Goal: Task Accomplishment & Management: Manage account settings

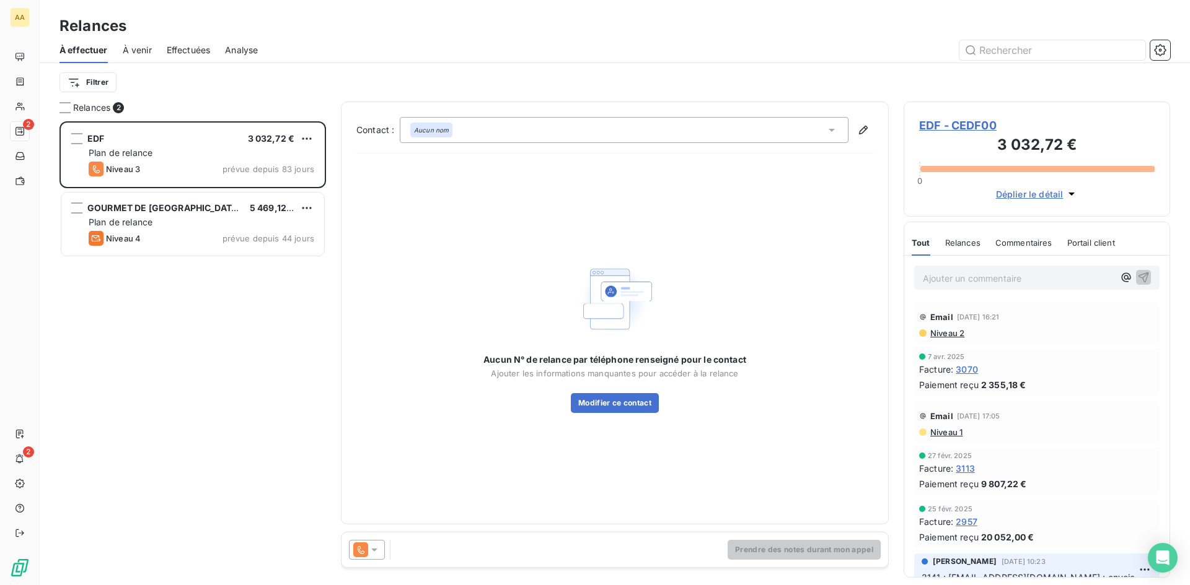
scroll to position [455, 257]
click at [133, 49] on span "À venir" at bounding box center [137, 50] width 29 height 12
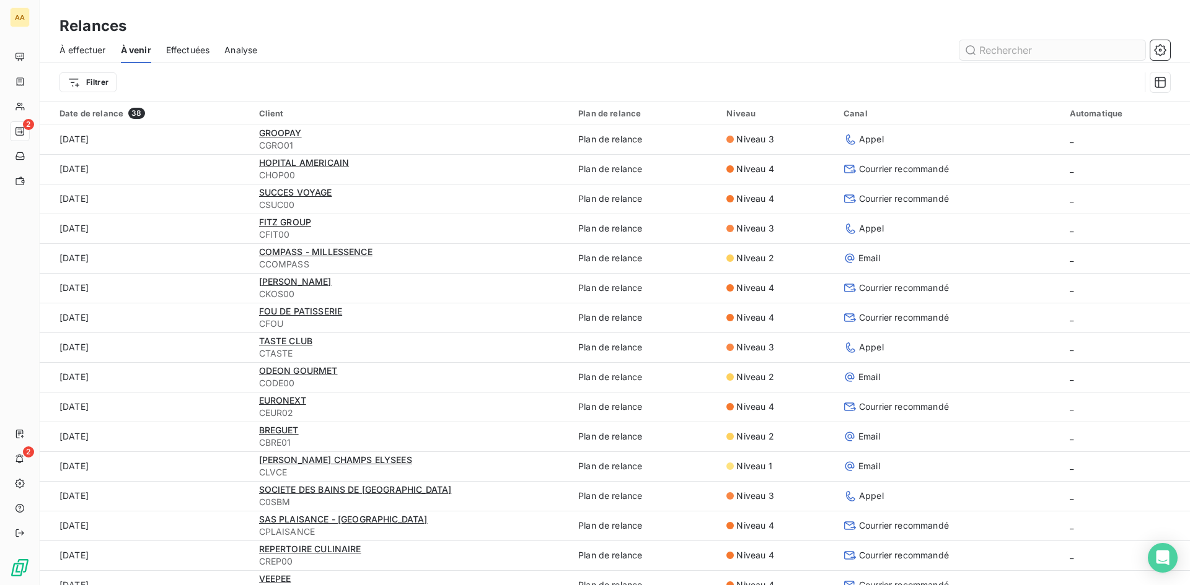
click at [1010, 50] on input "text" at bounding box center [1052, 50] width 186 height 20
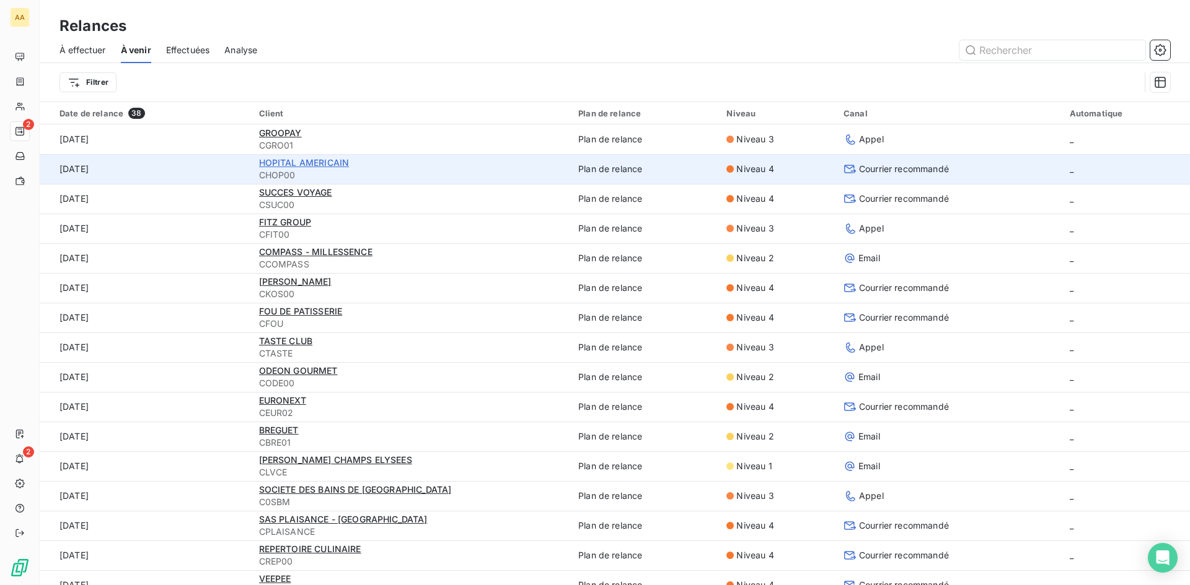
click at [327, 165] on span "HOPITAL AMERICAIN" at bounding box center [304, 162] width 90 height 11
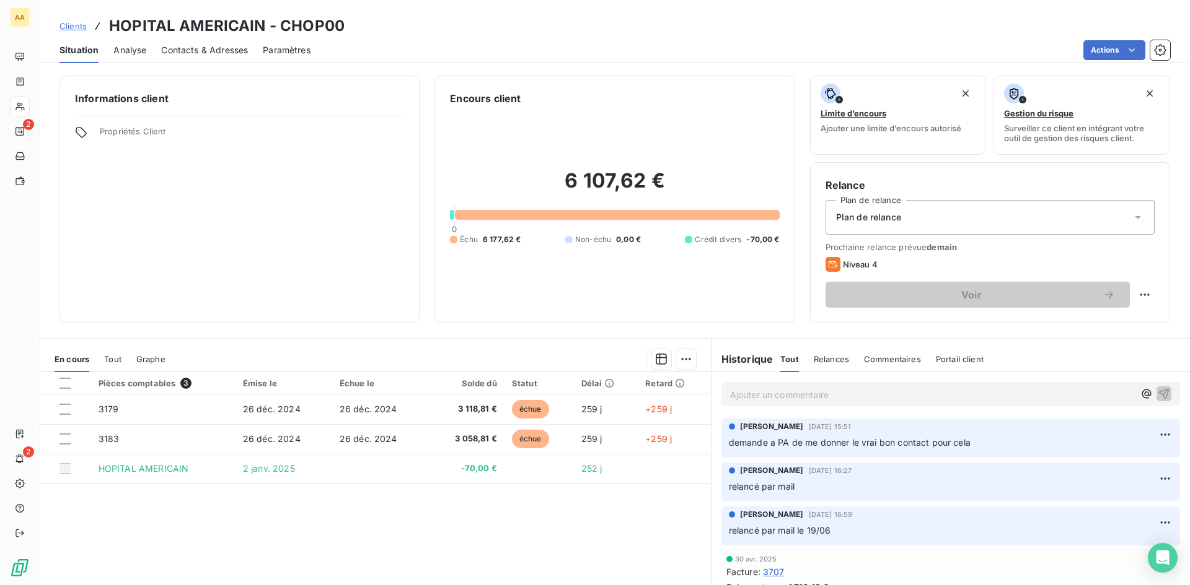
click at [195, 49] on span "Contacts & Adresses" at bounding box center [204, 50] width 87 height 12
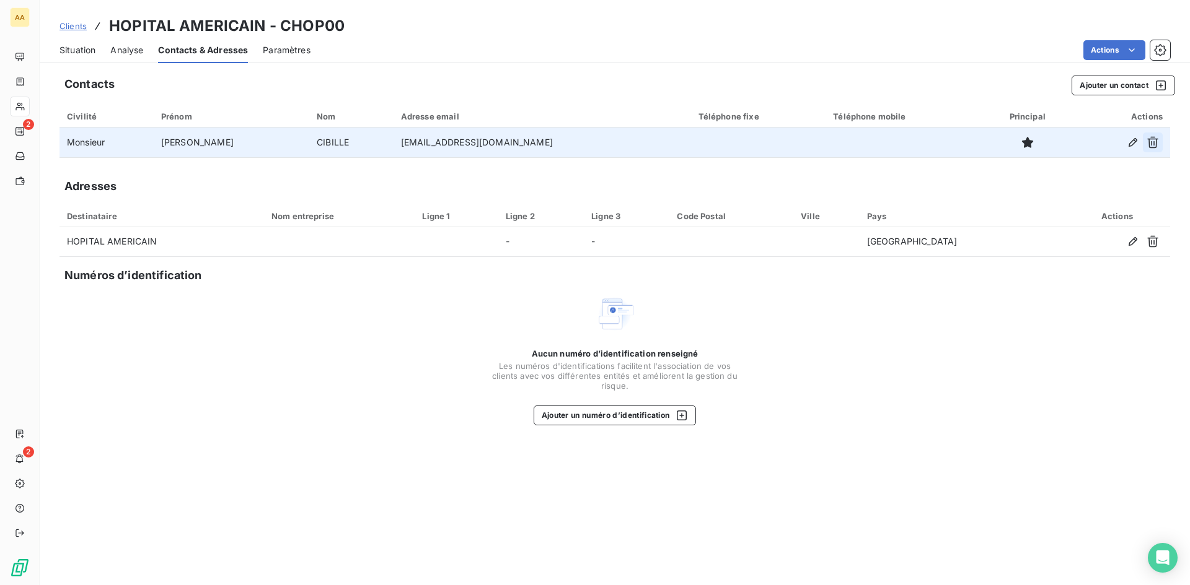
click at [1154, 141] on icon "button" at bounding box center [1152, 142] width 12 height 12
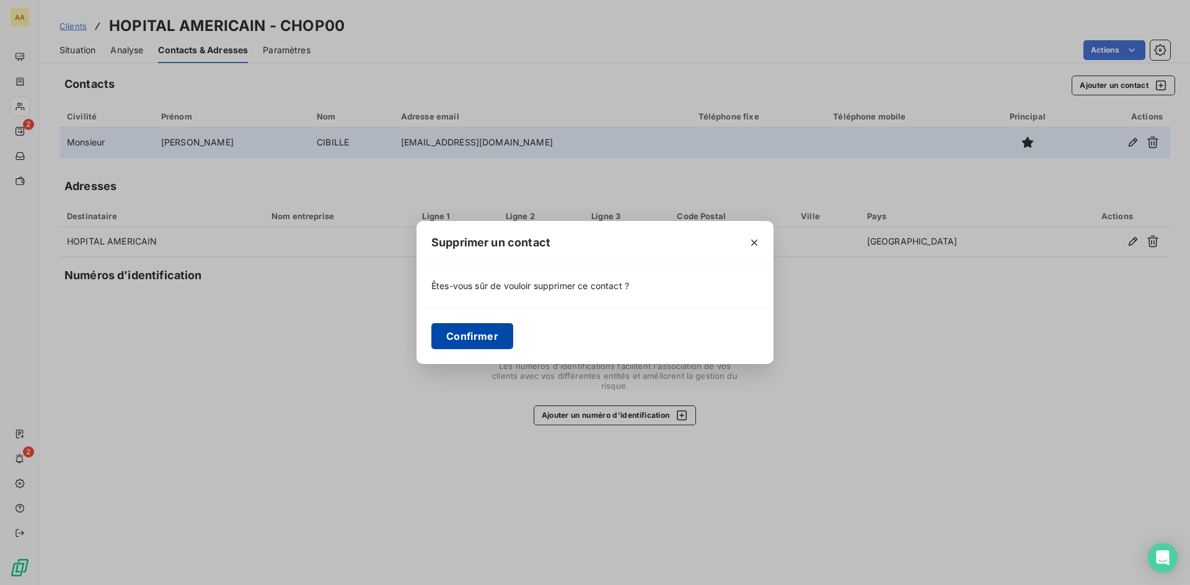
click at [501, 334] on button "Confirmer" at bounding box center [472, 336] width 82 height 26
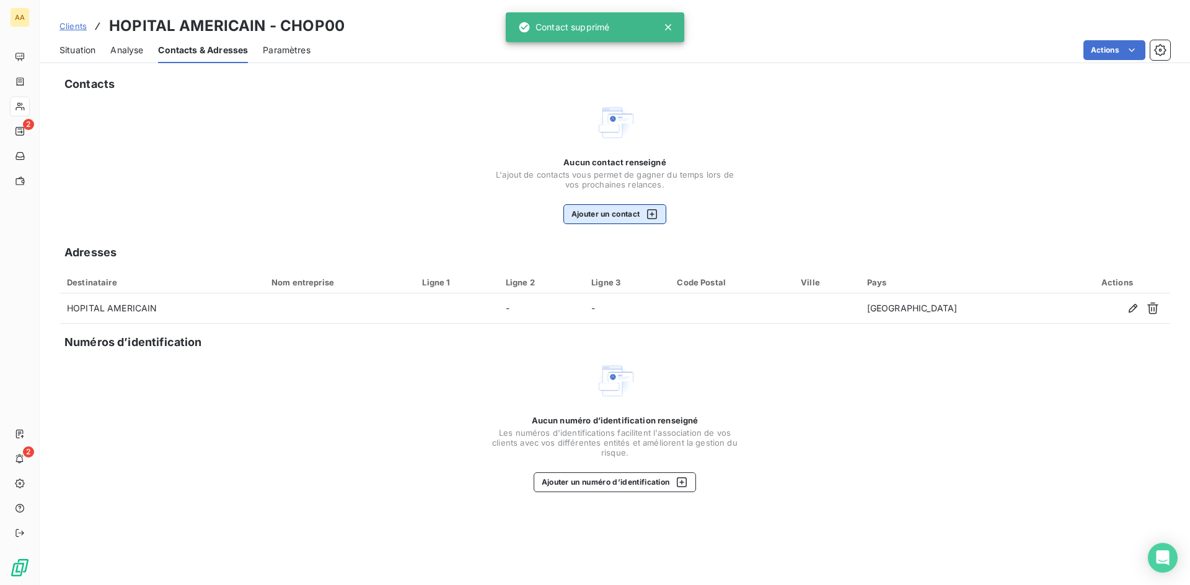
click at [620, 209] on button "Ajouter un contact" at bounding box center [614, 214] width 103 height 20
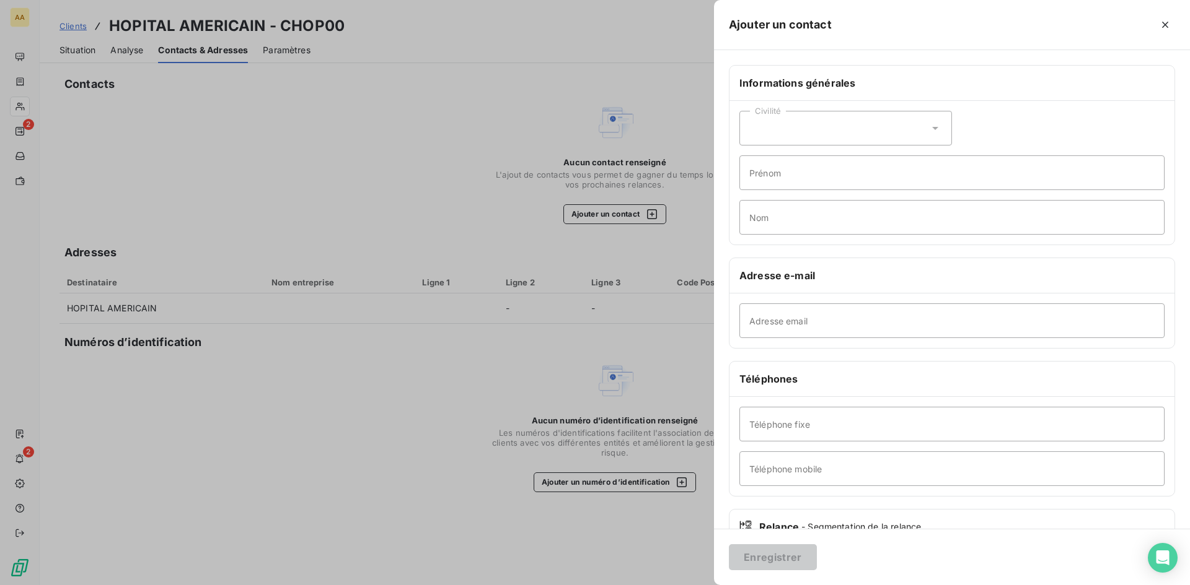
click at [841, 120] on div "Civilité" at bounding box center [845, 128] width 213 height 35
click at [794, 181] on span "Monsieur" at bounding box center [782, 182] width 37 height 12
drag, startPoint x: 803, startPoint y: 173, endPoint x: 809, endPoint y: 166, distance: 9.7
click at [803, 173] on input "Prénom" at bounding box center [951, 173] width 425 height 35
type input "[PERSON_NAME]"
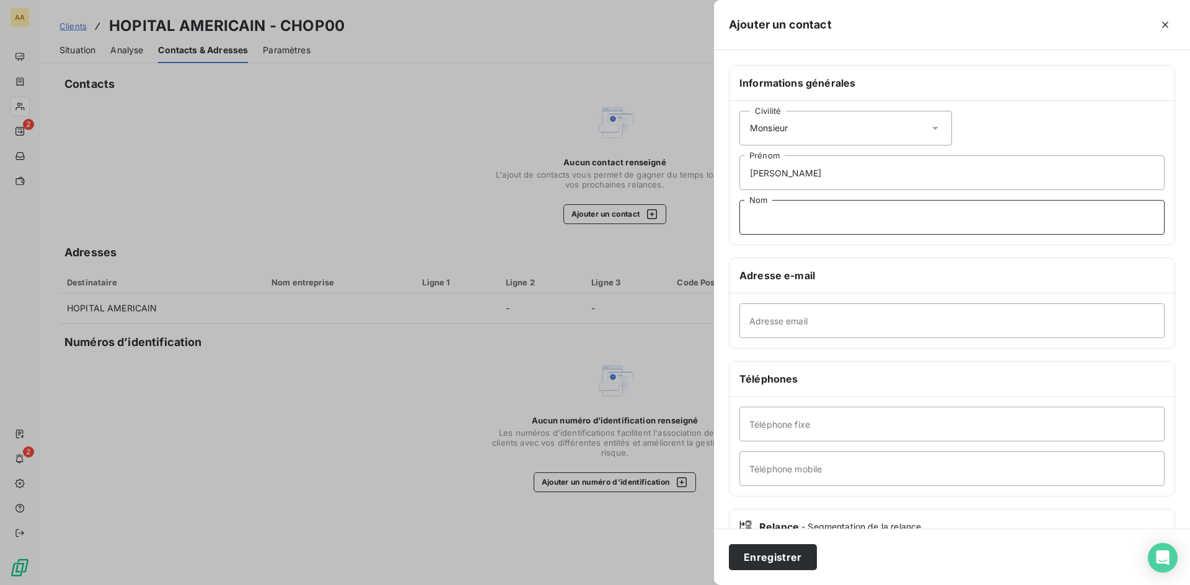
drag, startPoint x: 807, startPoint y: 227, endPoint x: 807, endPoint y: 219, distance: 8.1
click at [807, 227] on input "Nom" at bounding box center [951, 217] width 425 height 35
type input "VIEUJOT"
click at [794, 317] on input "Adresse email" at bounding box center [951, 321] width 425 height 35
paste input "[PERSON_NAME][EMAIL_ADDRESS][DOMAIN_NAME]"
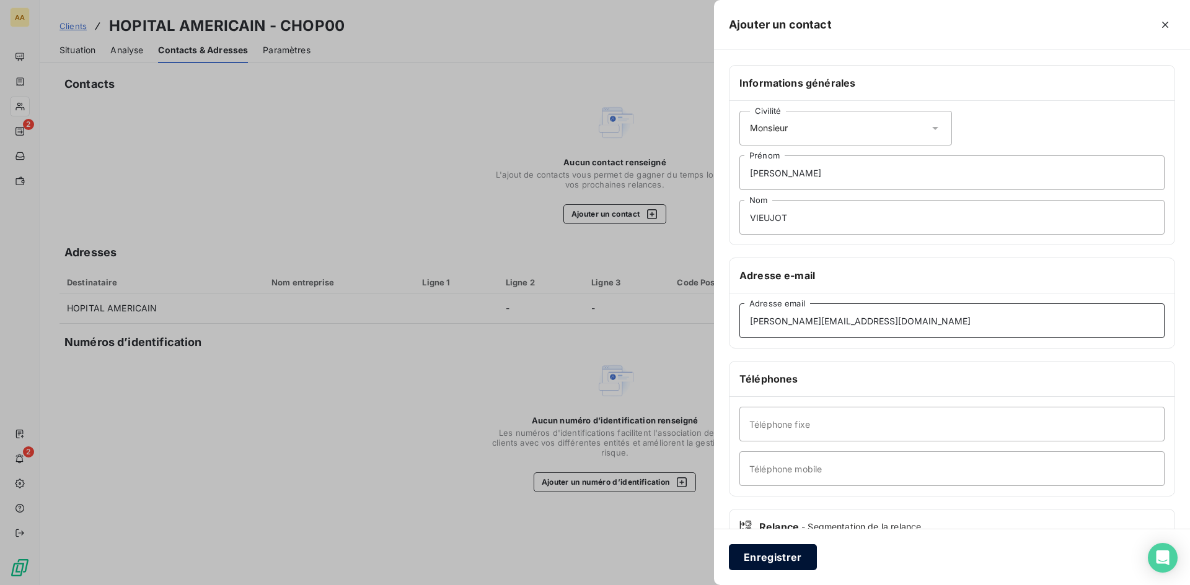
type input "[PERSON_NAME][EMAIL_ADDRESS][DOMAIN_NAME]"
click at [786, 551] on button "Enregistrer" at bounding box center [773, 558] width 88 height 26
